Goal: Transaction & Acquisition: Purchase product/service

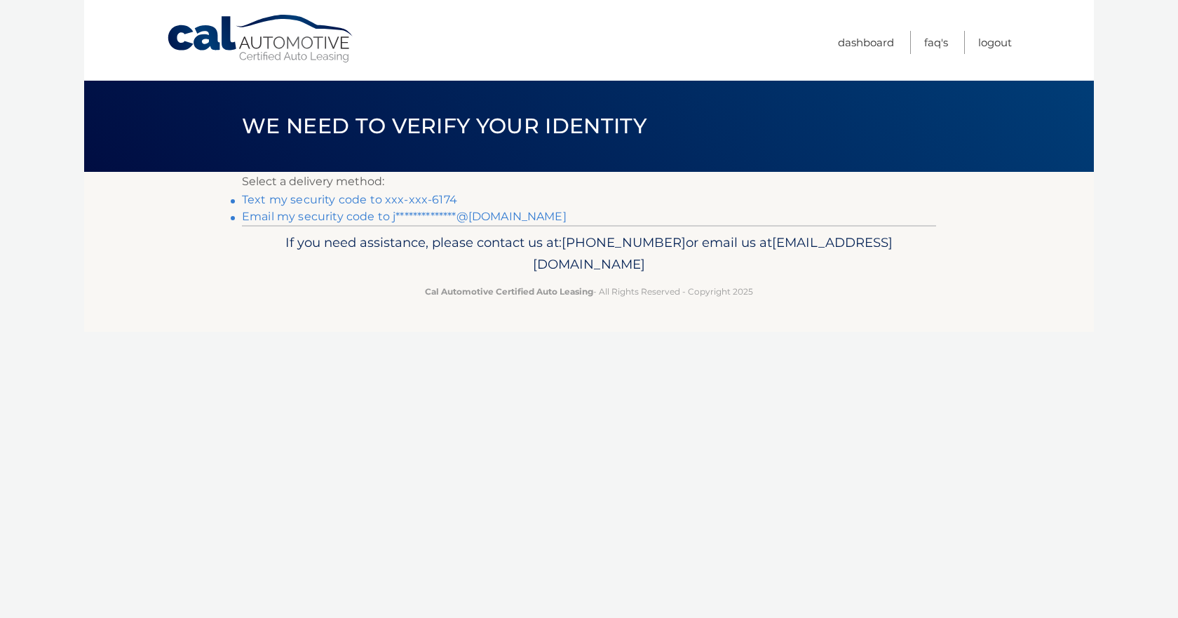
click at [248, 199] on link "Text my security code to xxx-xxx-6174" at bounding box center [349, 199] width 215 height 13
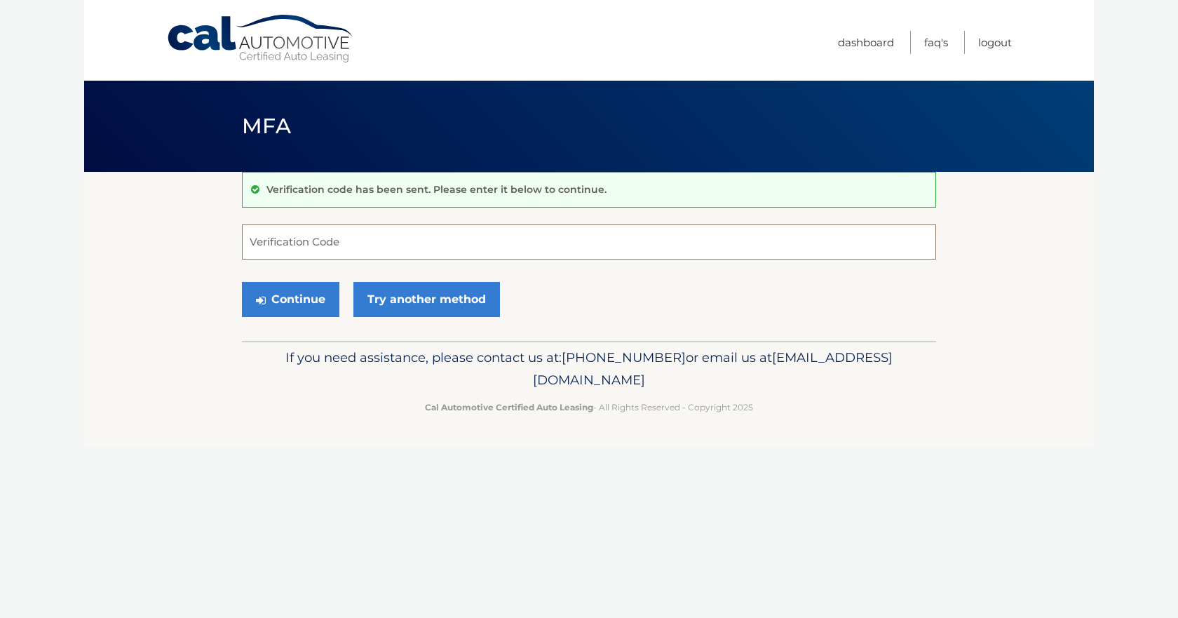
click at [331, 238] on input "Verification Code" at bounding box center [589, 241] width 694 height 35
type input "801990"
drag, startPoint x: 290, startPoint y: 297, endPoint x: 295, endPoint y: 259, distance: 38.3
click at [291, 296] on button "Continue" at bounding box center [290, 299] width 97 height 35
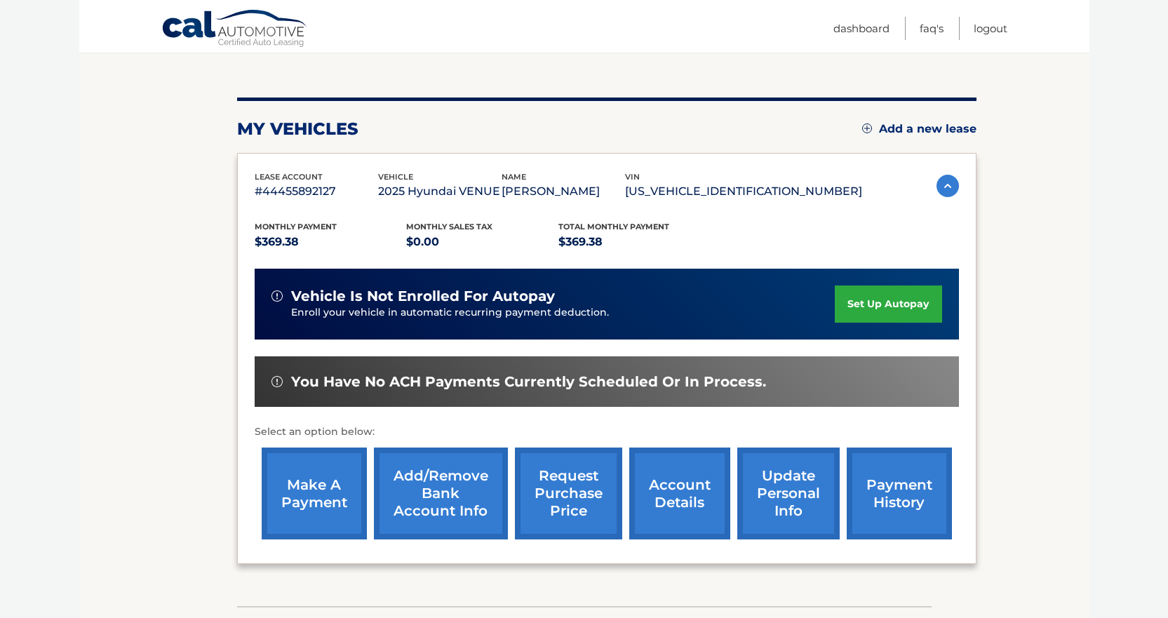
scroll to position [140, 0]
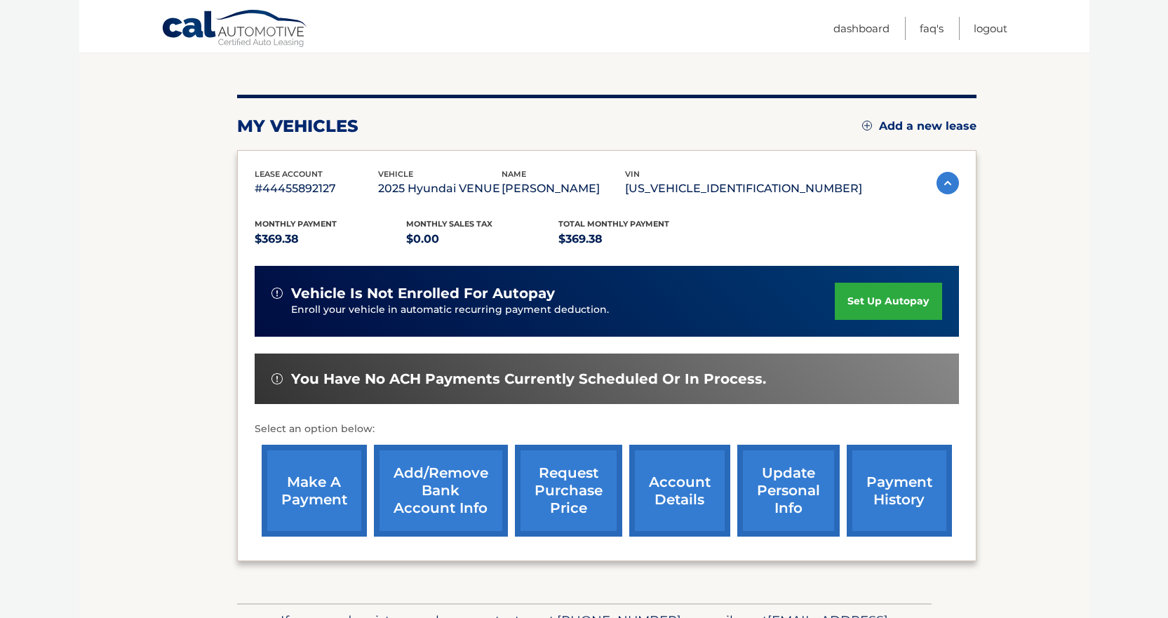
click at [314, 484] on link "make a payment" at bounding box center [314, 491] width 105 height 92
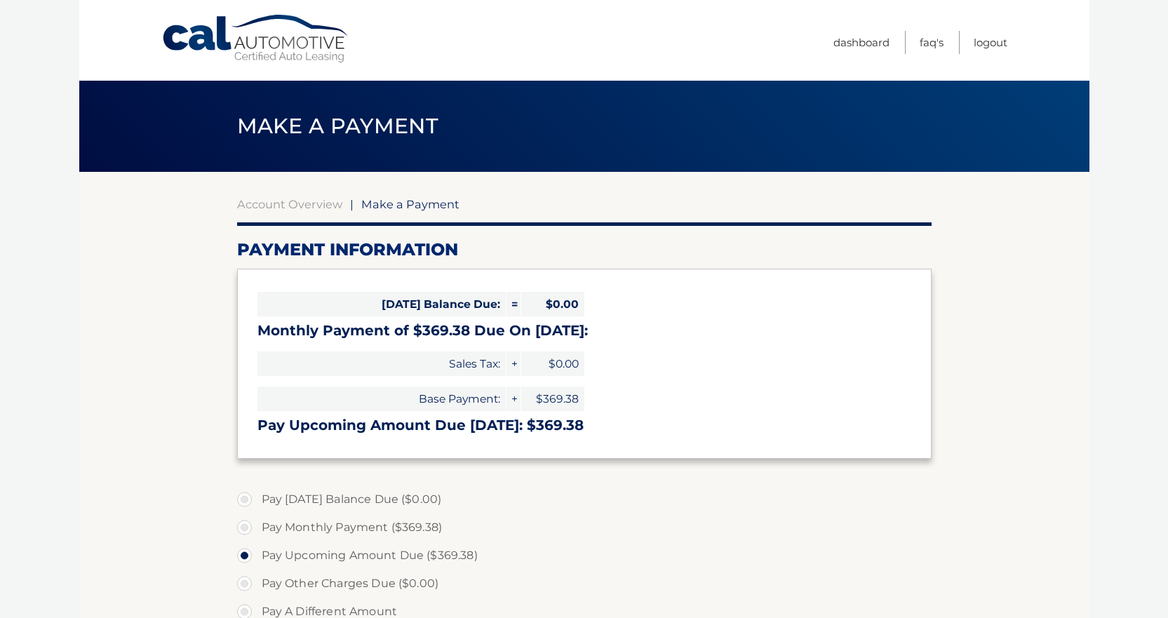
select select "Y2NlNDg4YjMtNWY2Ny00MmQ1LWE4MDEtNmI4YTQwMjE4NDIw"
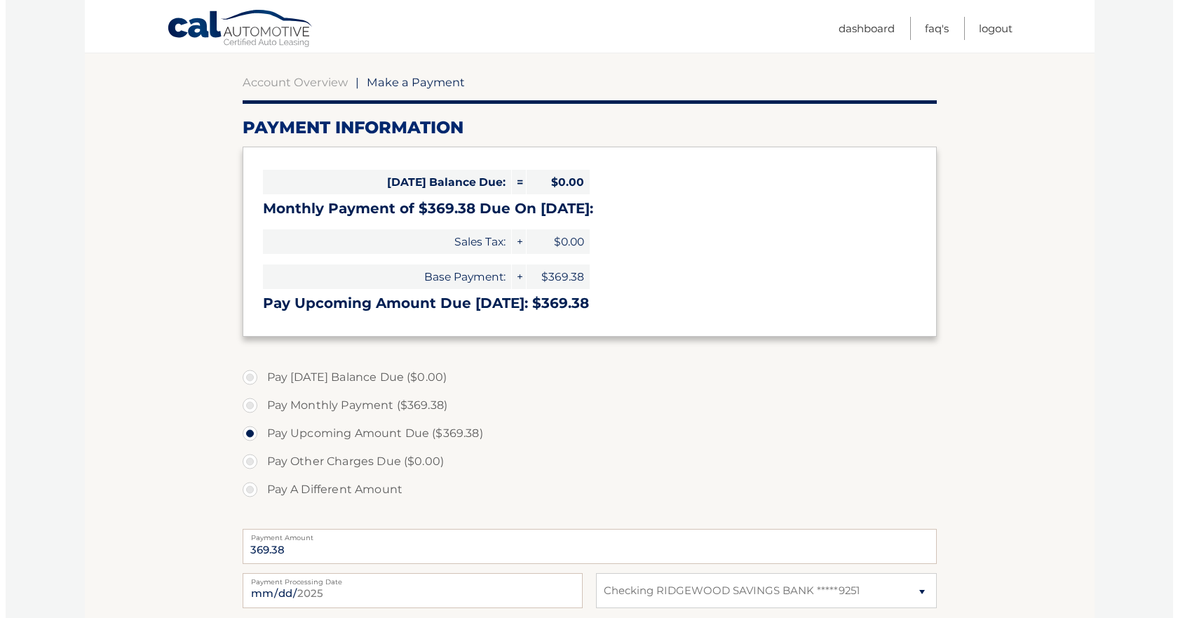
scroll to position [280, 0]
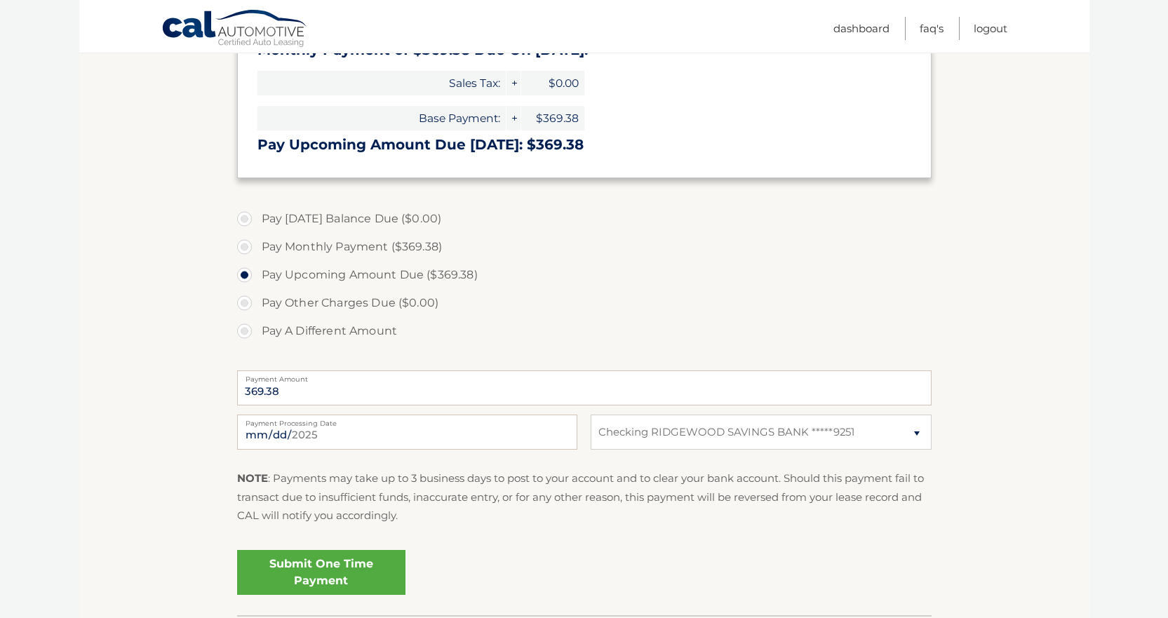
click at [304, 574] on link "Submit One Time Payment" at bounding box center [321, 572] width 168 height 45
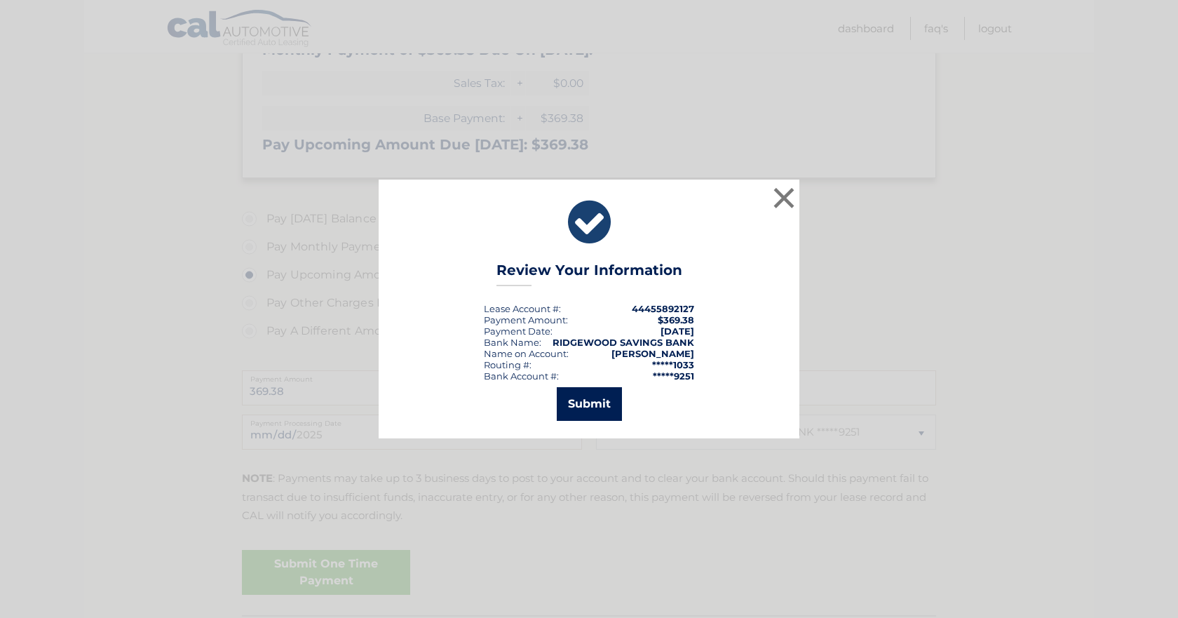
click at [588, 397] on button "Submit" at bounding box center [589, 404] width 65 height 34
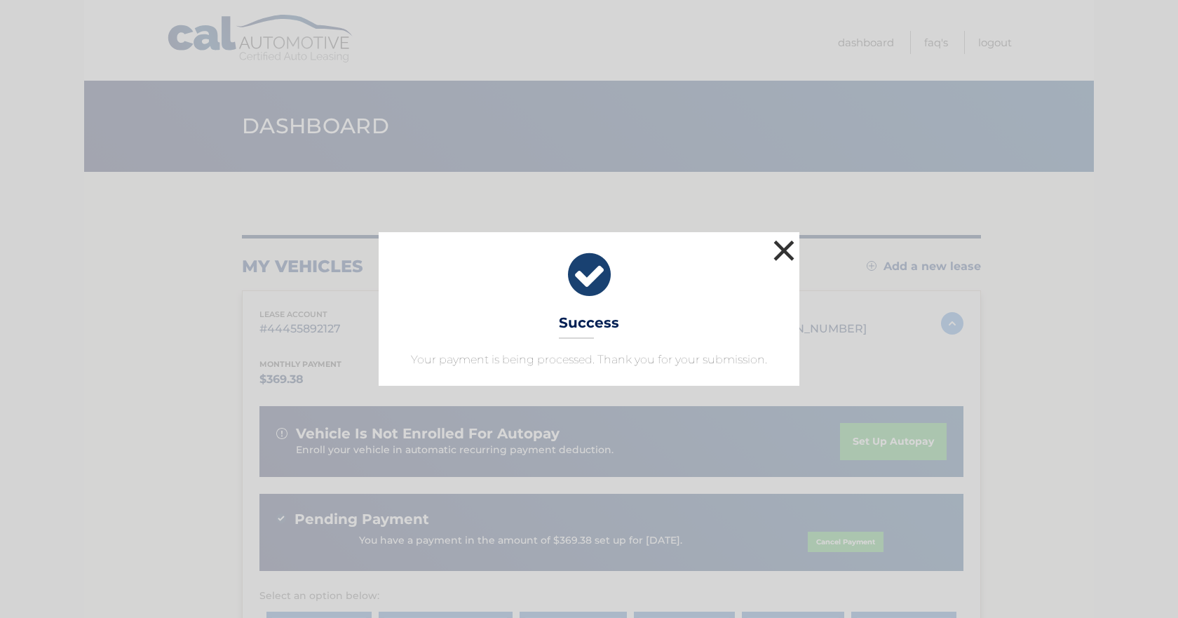
click at [786, 245] on button "×" at bounding box center [784, 250] width 28 height 28
